Goal: Information Seeking & Learning: Learn about a topic

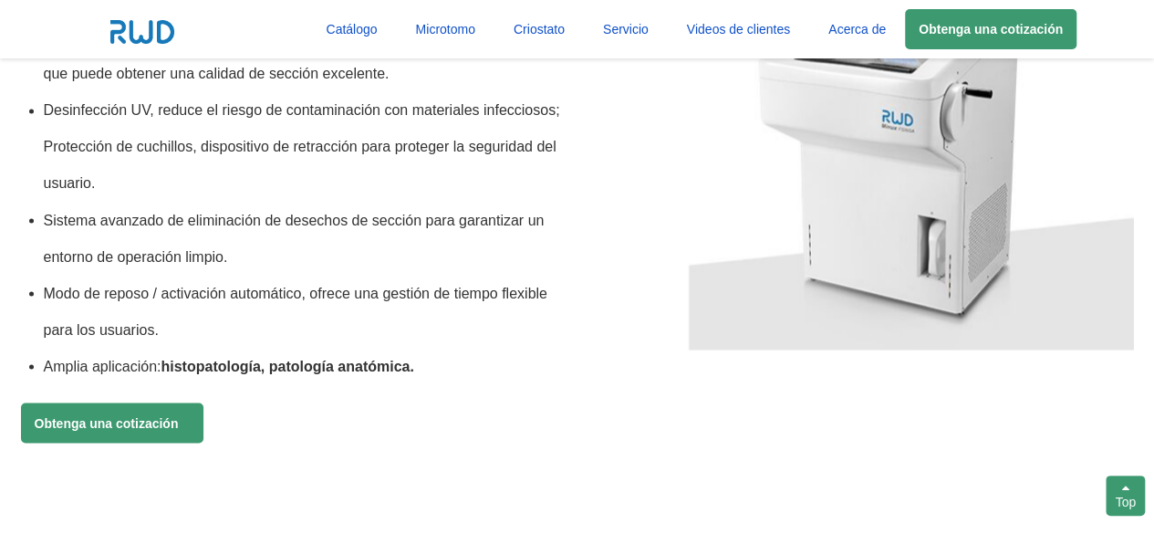
scroll to position [1630, 0]
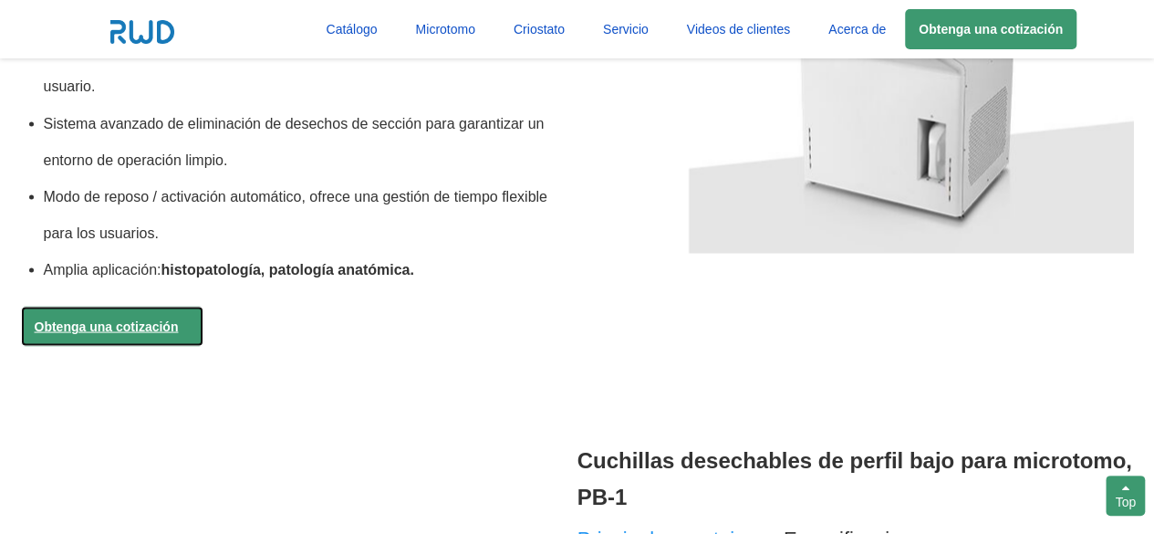
click at [192, 317] on link "Obtenga una cotización" at bounding box center [112, 326] width 183 height 40
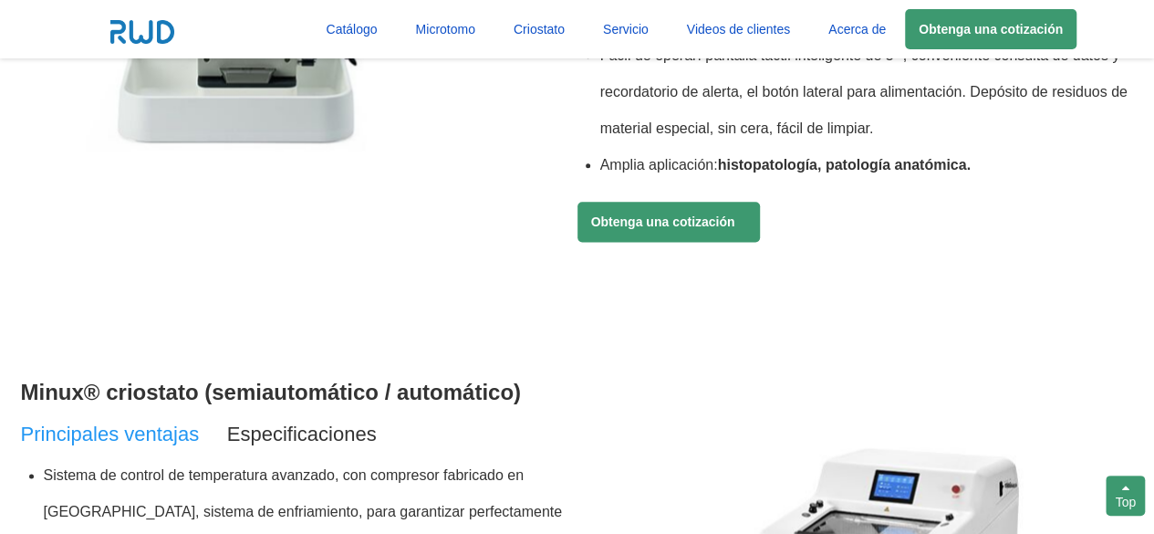
scroll to position [1458, 0]
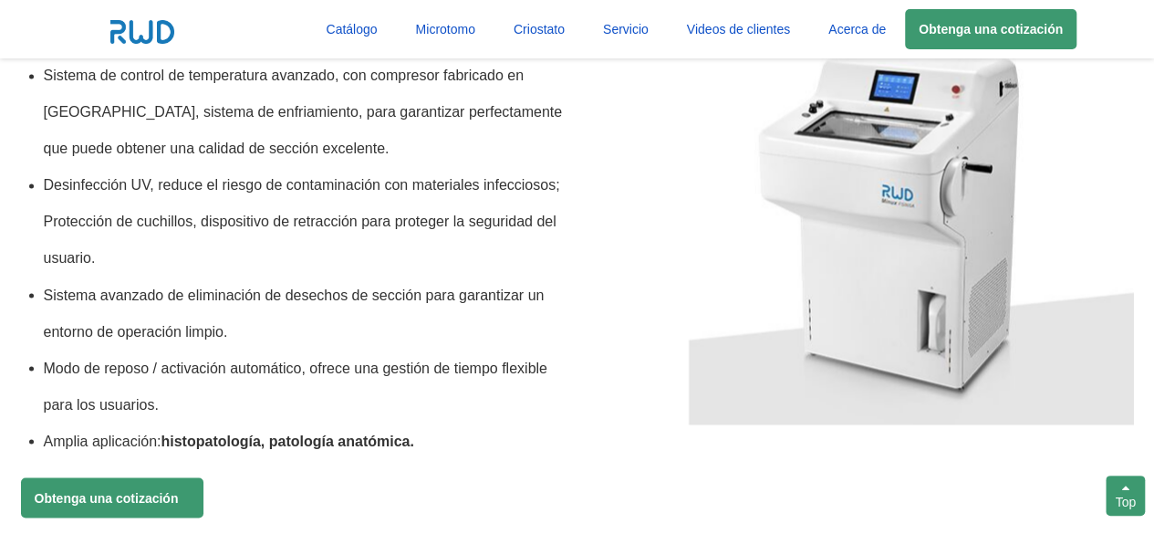
click at [834, 215] on img at bounding box center [911, 235] width 445 height 377
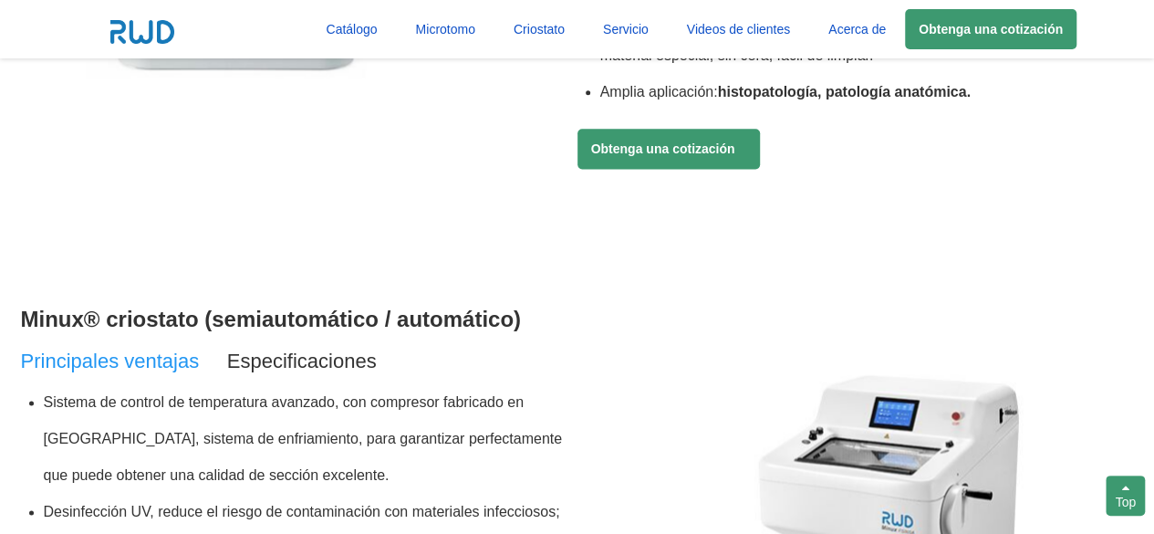
scroll to position [1133, 0]
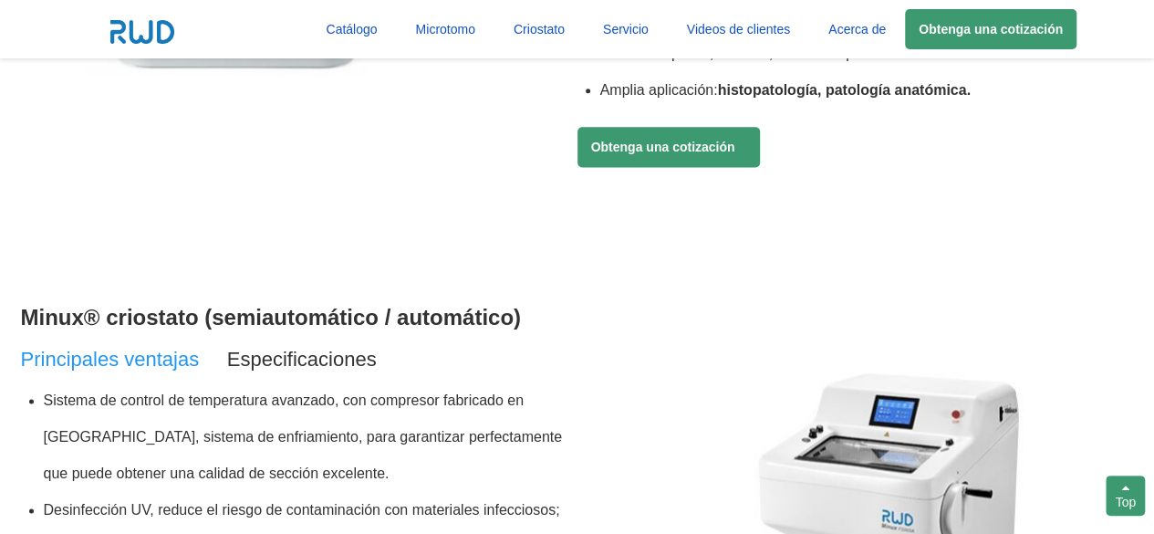
click at [319, 360] on span "Especificaciones" at bounding box center [302, 359] width 150 height 23
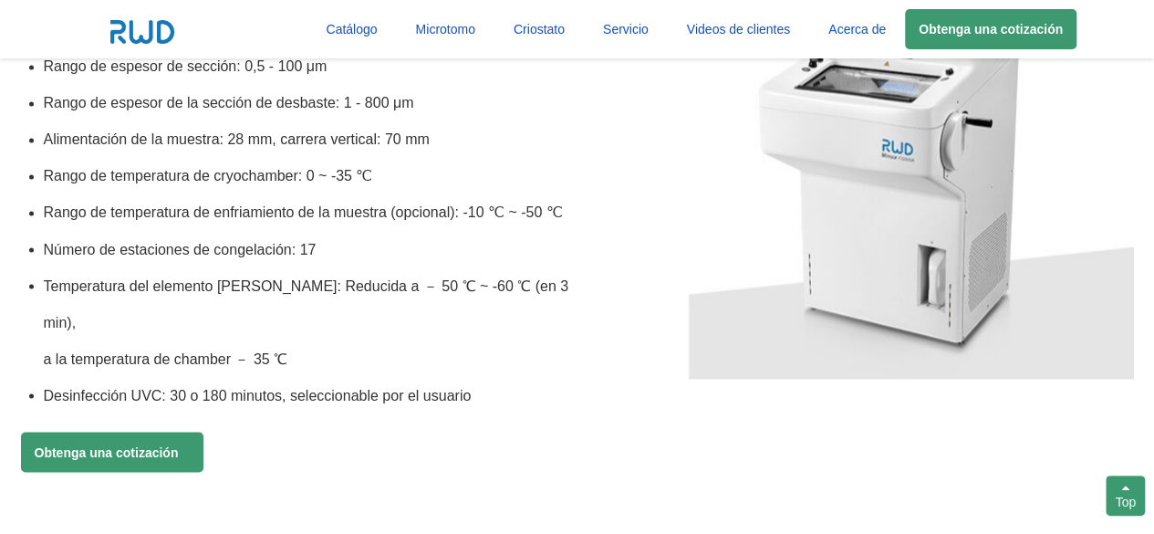
scroll to position [1504, 0]
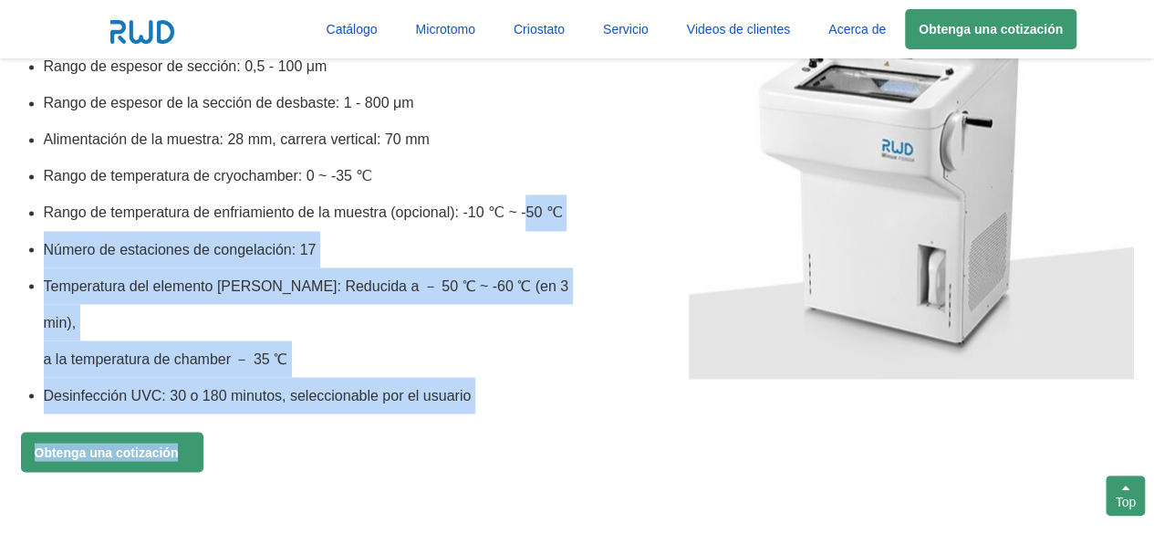
drag, startPoint x: 523, startPoint y: 207, endPoint x: 599, endPoint y: 192, distance: 77.3
click at [599, 192] on div "Minux® criostato (semiautomático / automático) Principales ventajas Especificac…" at bounding box center [577, 230] width 1113 height 639
click at [599, 192] on div at bounding box center [856, 145] width 557 height 468
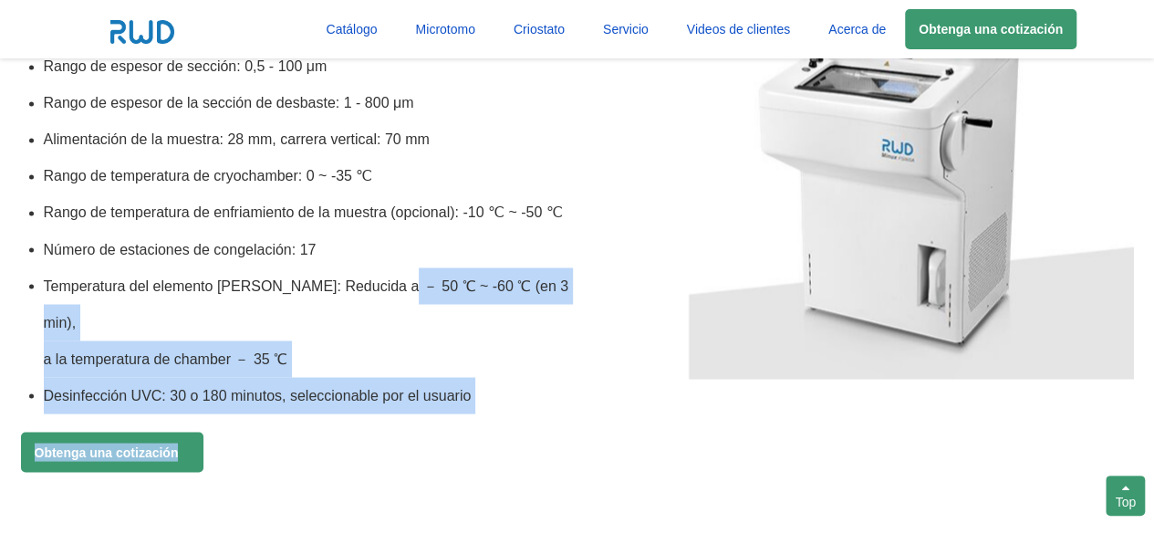
drag, startPoint x: 391, startPoint y: 284, endPoint x: 610, endPoint y: 286, distance: 219.0
click at [610, 286] on div "Minux® criostato (semiautomático / automático) Principales ventajas Especificac…" at bounding box center [577, 230] width 1113 height 639
click at [610, 286] on div at bounding box center [856, 145] width 557 height 468
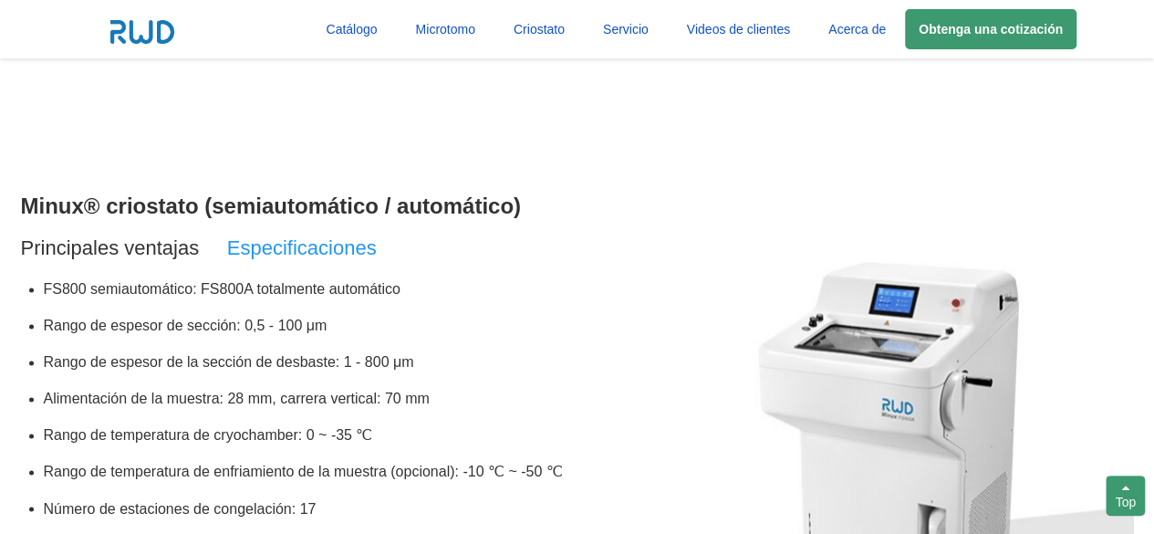
scroll to position [1394, 0]
